Goal: Transaction & Acquisition: Purchase product/service

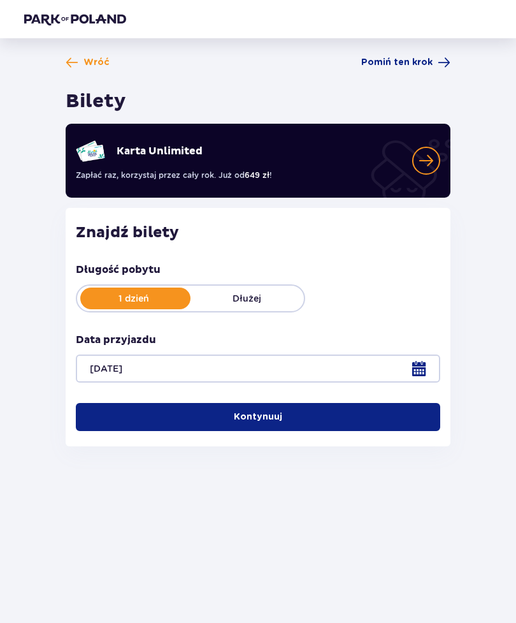
scroll to position [41, 0]
click at [335, 403] on button "Kontynuuj" at bounding box center [258, 417] width 365 height 28
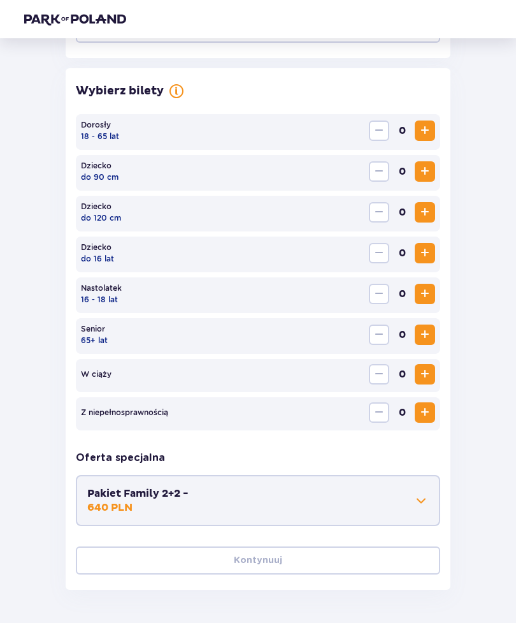
scroll to position [383, 0]
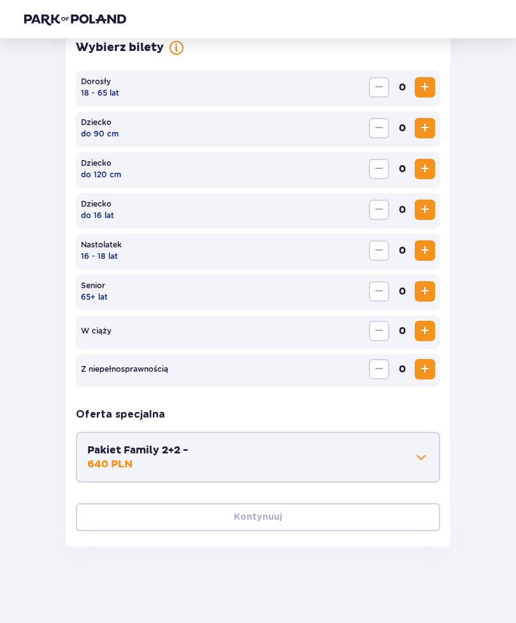
click at [427, 91] on span "Increase" at bounding box center [425, 87] width 15 height 15
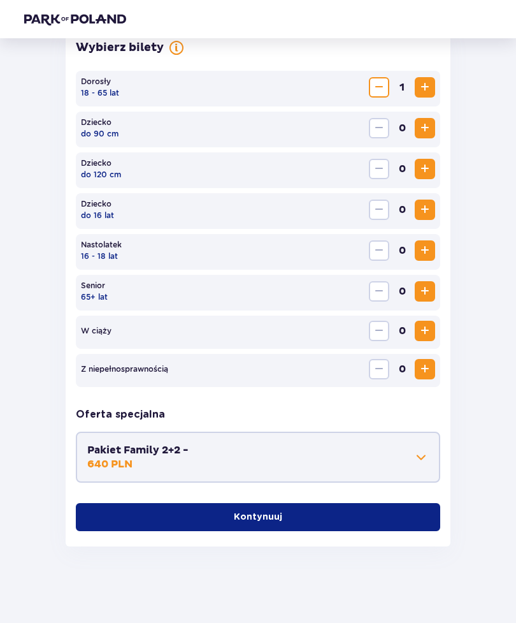
click at [377, 521] on button "Kontynuuj" at bounding box center [258, 517] width 365 height 28
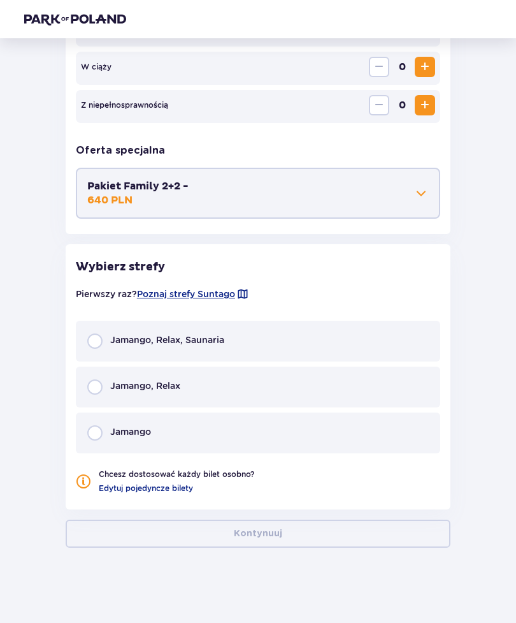
scroll to position [648, 0]
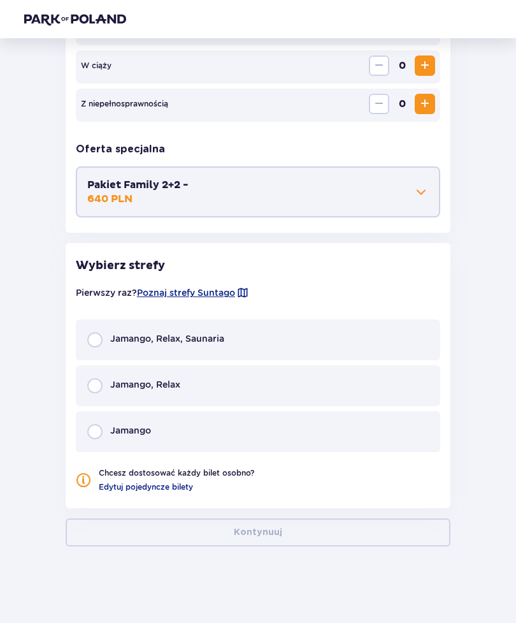
click at [110, 341] on p "Jamango, Relax, Saunaria" at bounding box center [167, 338] width 114 height 13
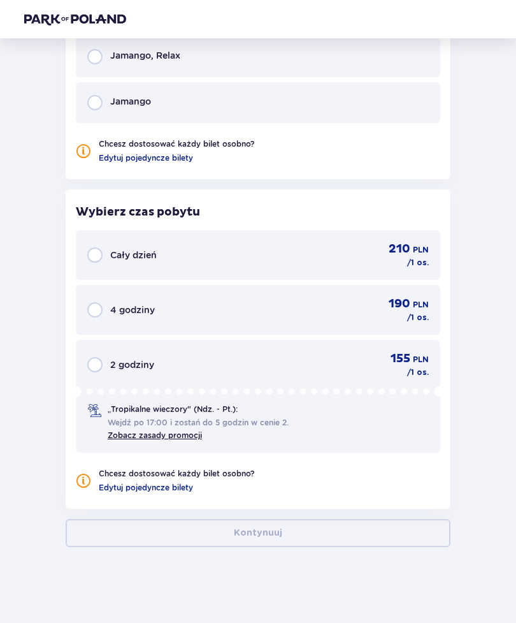
scroll to position [978, 0]
click at [98, 259] on input "radio" at bounding box center [94, 254] width 15 height 15
radio input "true"
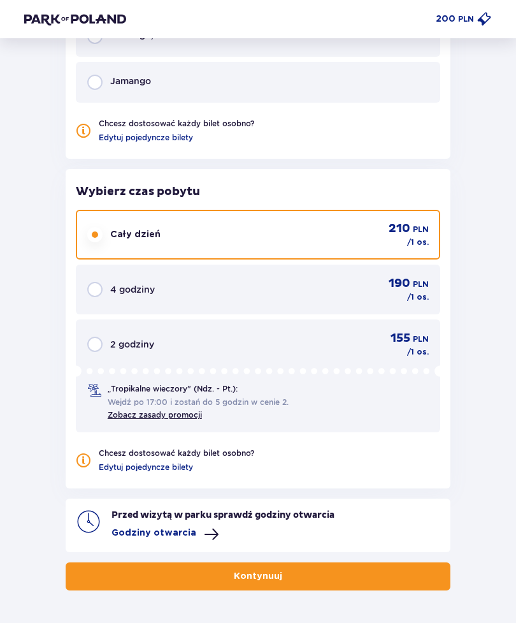
scroll to position [1001, 0]
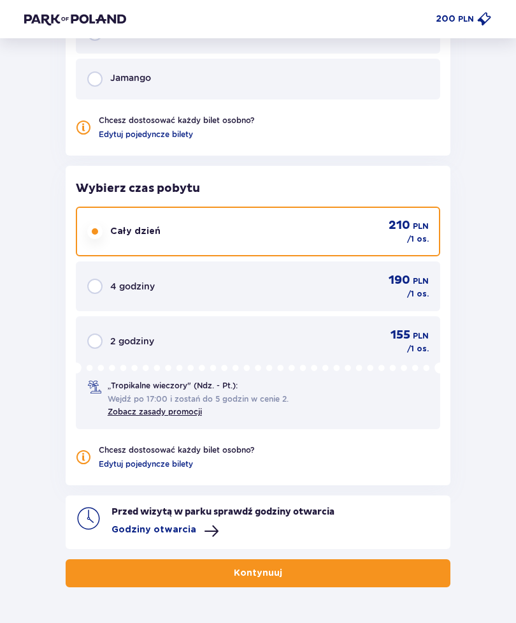
click at [212, 524] on span at bounding box center [211, 530] width 15 height 15
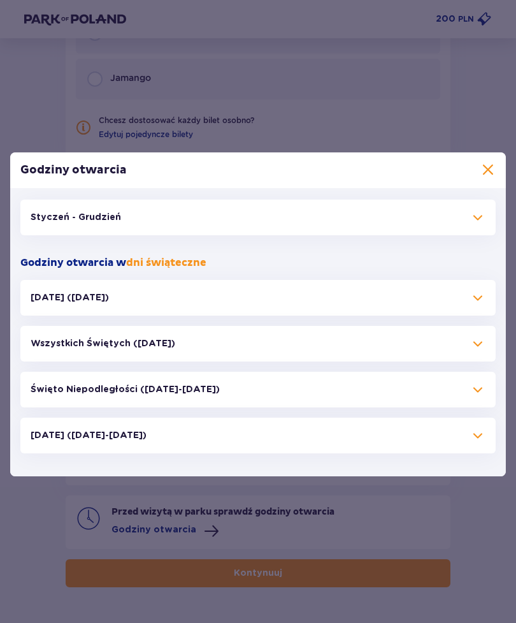
click at [474, 225] on span at bounding box center [477, 217] width 15 height 15
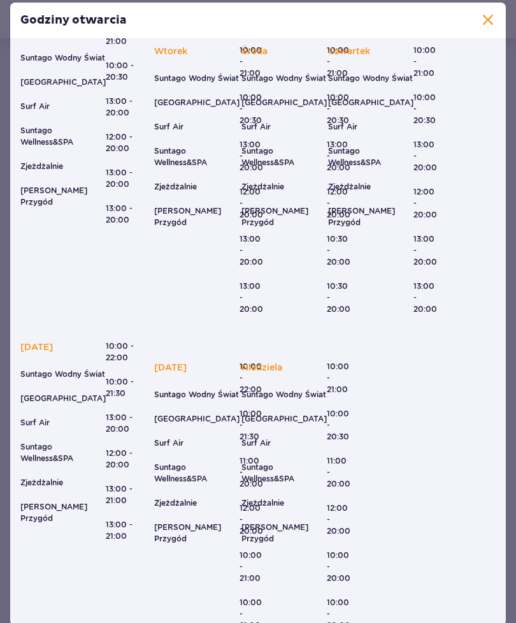
scroll to position [93, 0]
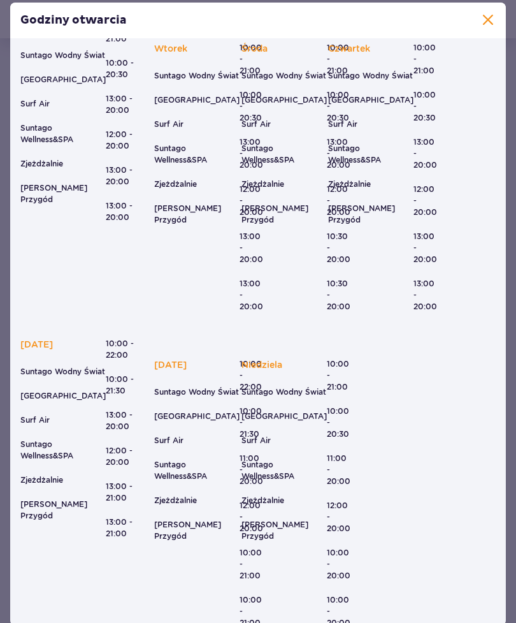
click at [482, 28] on span at bounding box center [488, 20] width 15 height 15
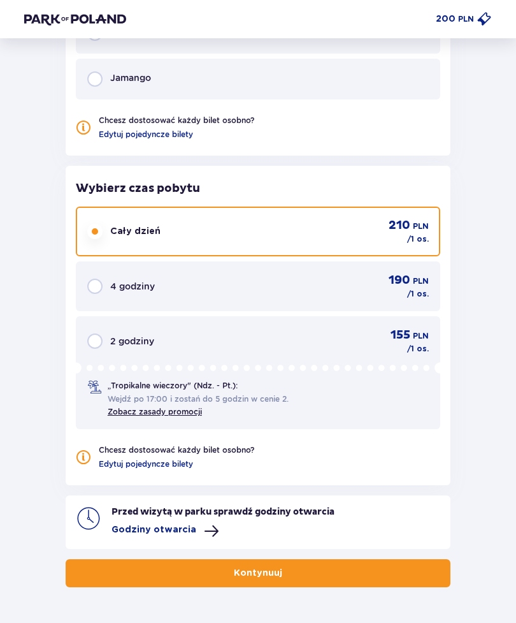
click at [302, 586] on button "Kontynuuj" at bounding box center [258, 573] width 385 height 28
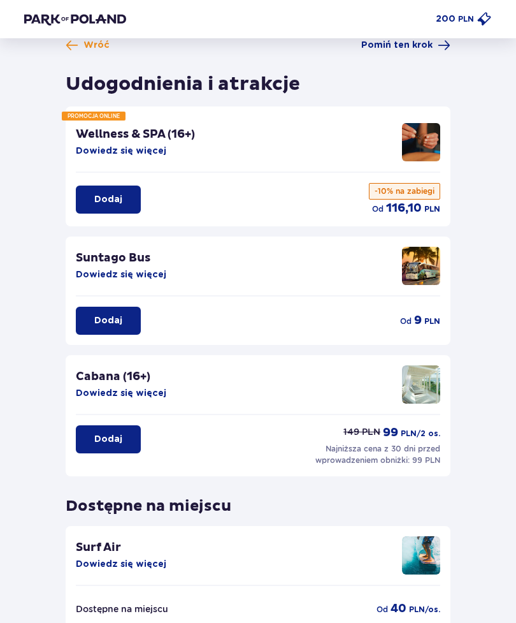
scroll to position [105, 0]
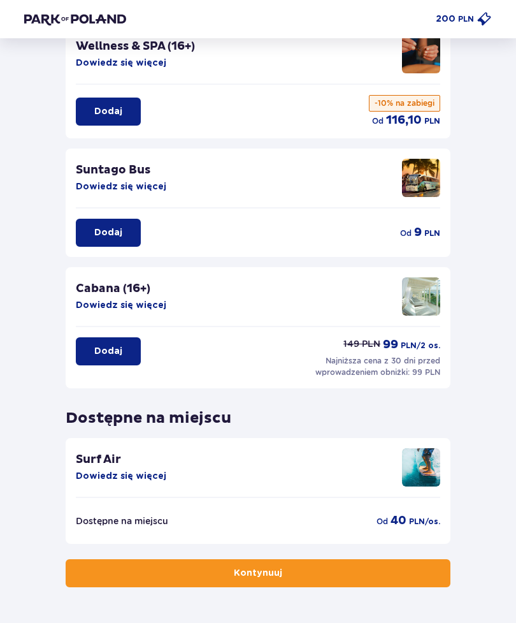
click at [330, 576] on button "Kontynuuj" at bounding box center [258, 573] width 385 height 28
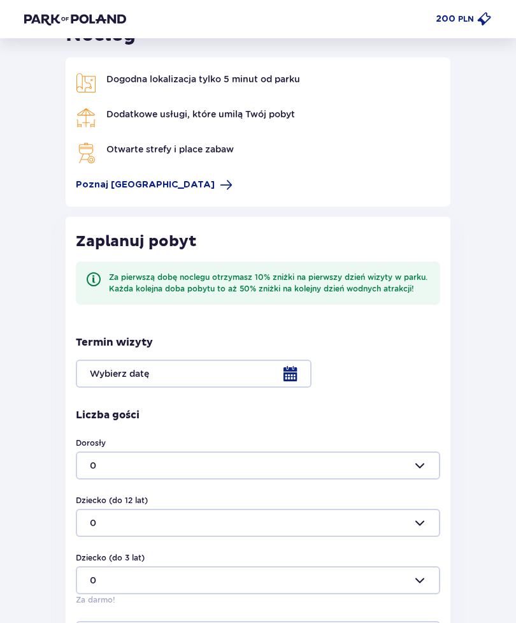
scroll to position [187, 0]
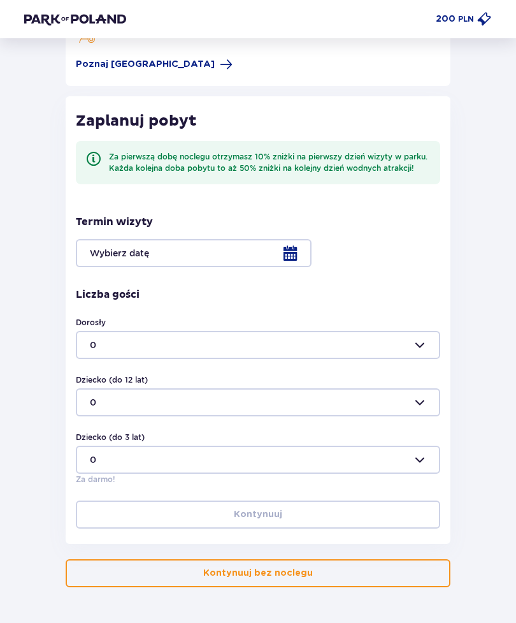
click at [339, 572] on button "Kontynuuj bez noclegu" at bounding box center [258, 573] width 385 height 28
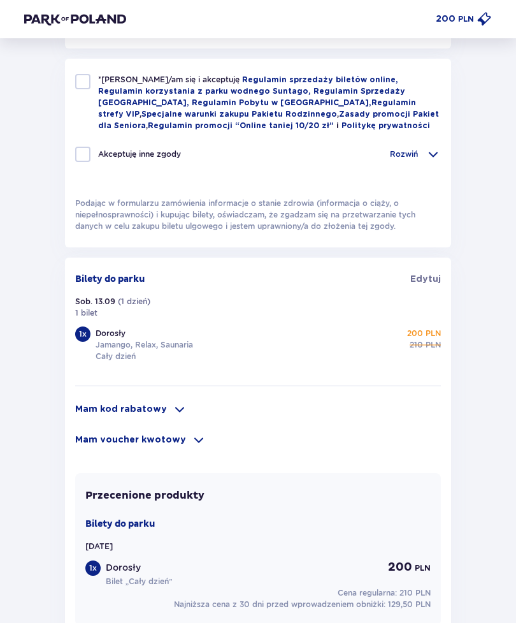
scroll to position [668, 0]
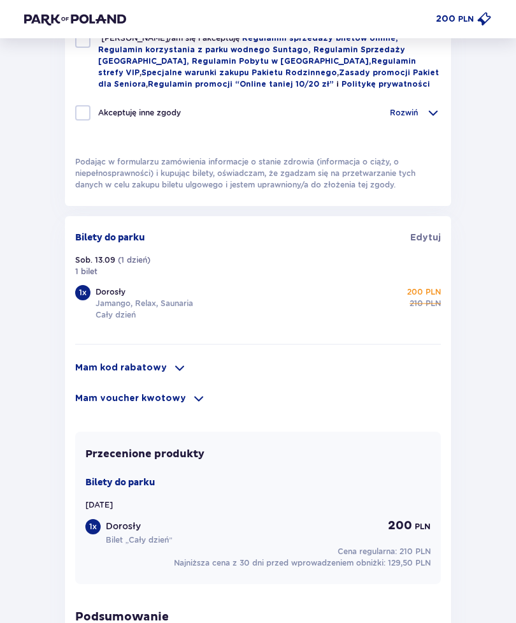
click at [166, 386] on div "Mam kod rabatowy Zastosuj Mam voucher kwotowy Zastosuj" at bounding box center [258, 381] width 366 height 51
click at [166, 385] on div "Mam kod rabatowy Zastosuj Mam voucher kwotowy Zastosuj" at bounding box center [258, 381] width 366 height 51
click at [172, 373] on span at bounding box center [179, 368] width 15 height 15
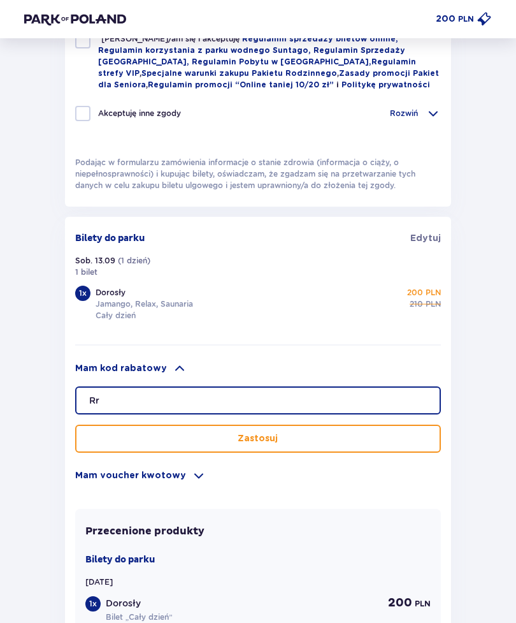
click at [367, 414] on input "Rr" at bounding box center [258, 400] width 366 height 28
click at [332, 413] on input "Rr" at bounding box center [258, 400] width 366 height 28
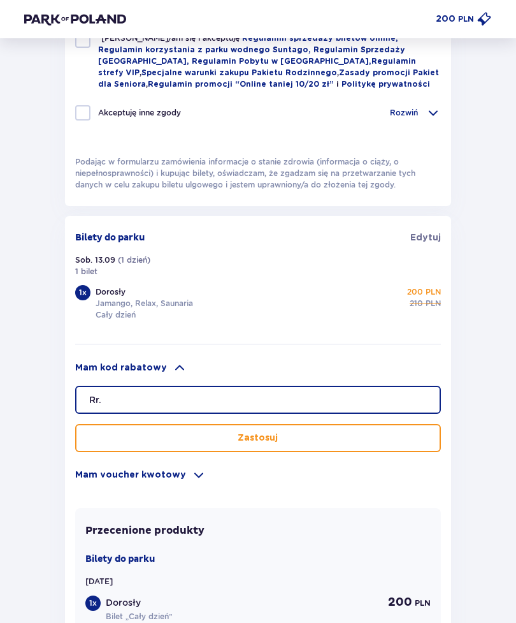
click at [337, 407] on input "Rr." at bounding box center [258, 400] width 366 height 28
type input "R"
type input "Student30"
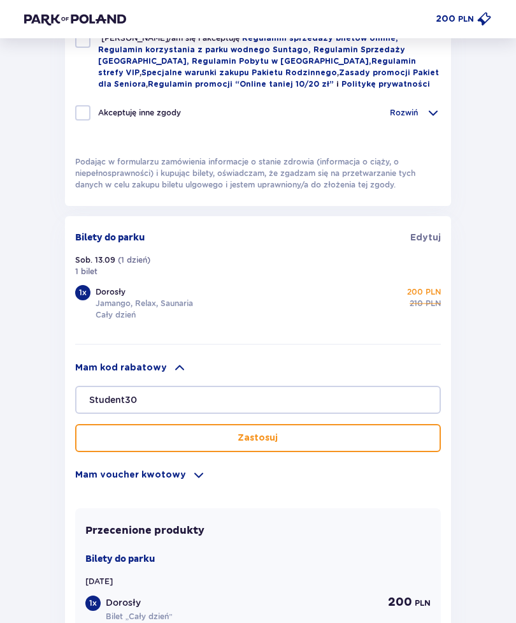
click at [368, 441] on button "Zastosuj" at bounding box center [258, 438] width 366 height 28
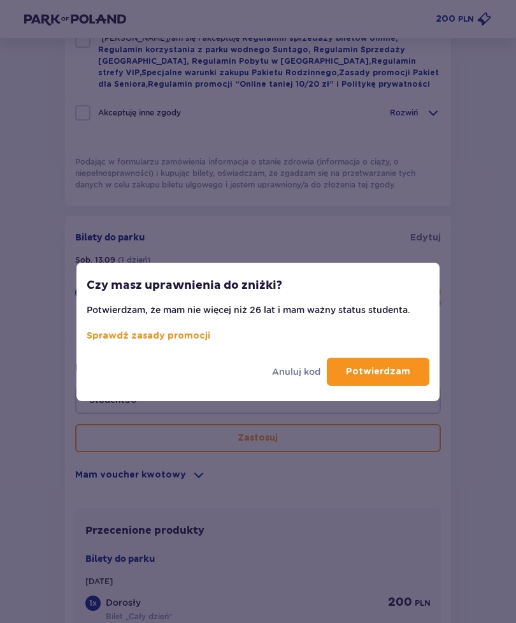
click at [404, 379] on button "Potwierdzam" at bounding box center [378, 372] width 103 height 28
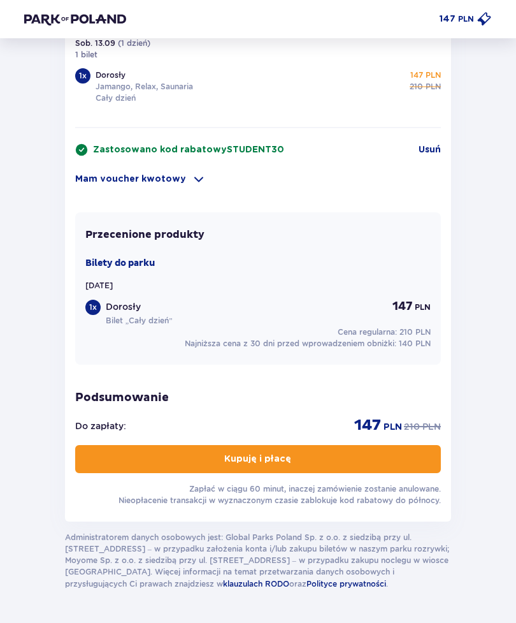
scroll to position [892, 0]
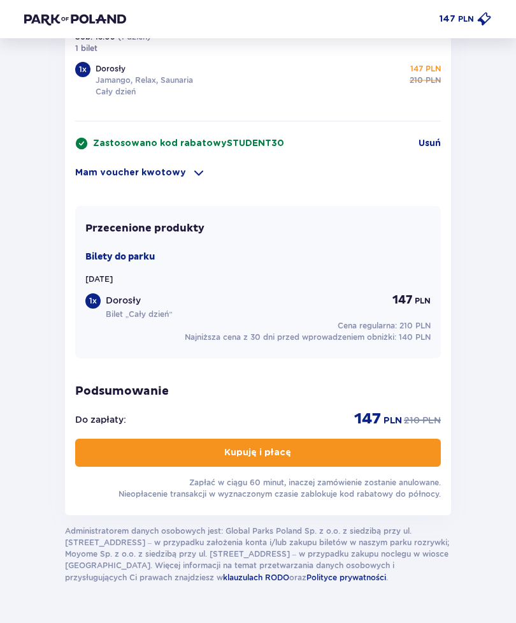
click at [404, 453] on button "Kupuję i płacę" at bounding box center [258, 453] width 366 height 28
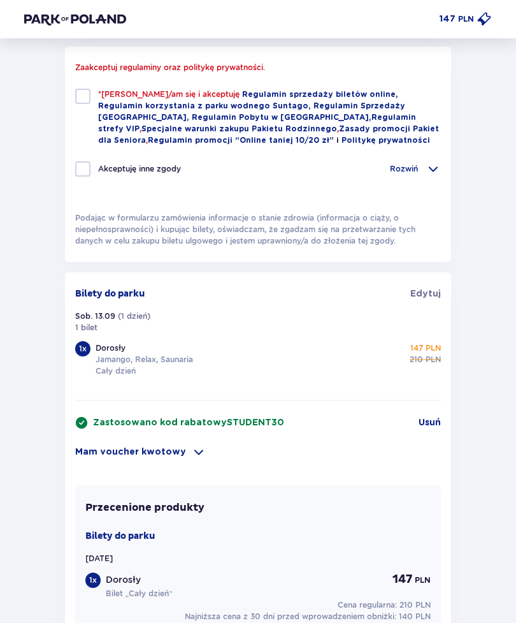
scroll to position [637, 0]
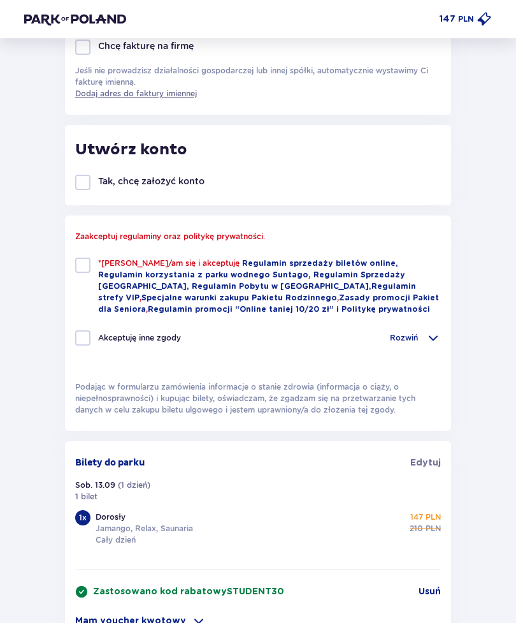
click at [79, 259] on div at bounding box center [82, 265] width 15 height 15
checkbox input "true"
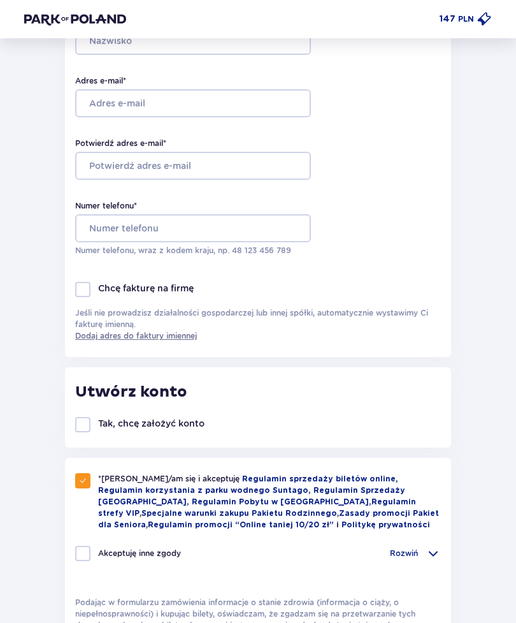
scroll to position [0, 0]
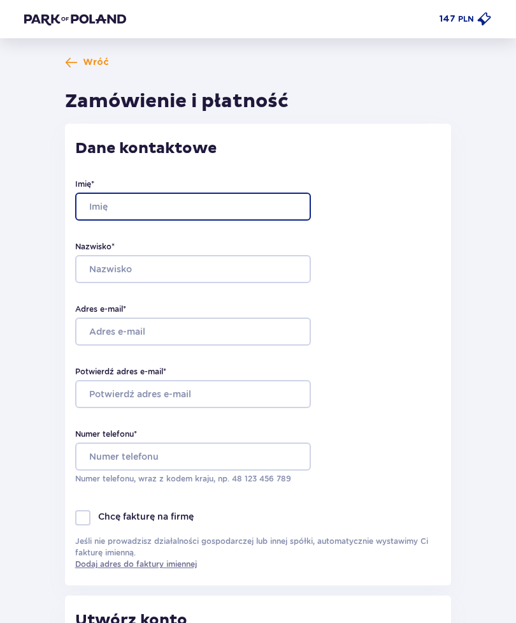
click at [249, 205] on input "Imię *" at bounding box center [193, 207] width 236 height 28
type input "[PERSON_NAME]"
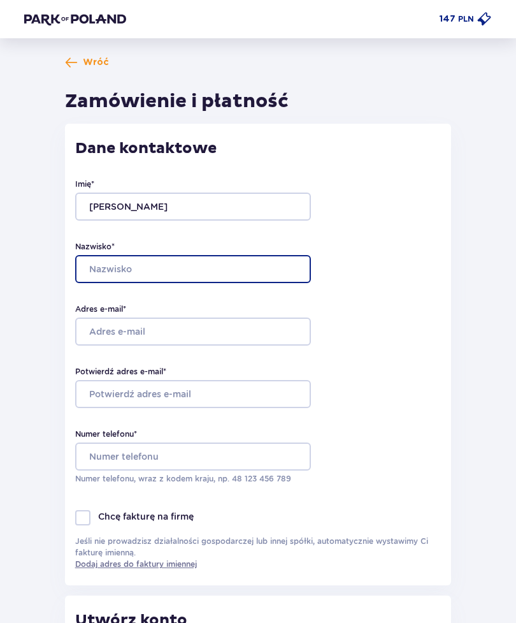
click at [94, 279] on input "Nazwisko *" at bounding box center [193, 269] width 236 height 28
click at [93, 280] on input "Nazwisko *" at bounding box center [193, 269] width 236 height 28
type input "Bortnowska"
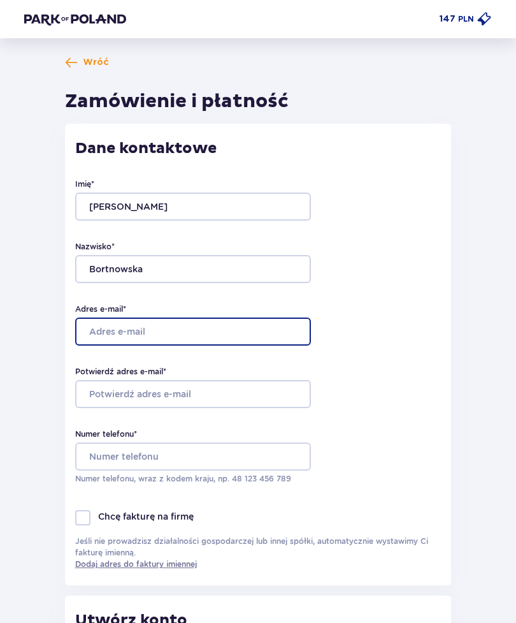
type input "[EMAIL_ADDRESS][DOMAIN_NAME]"
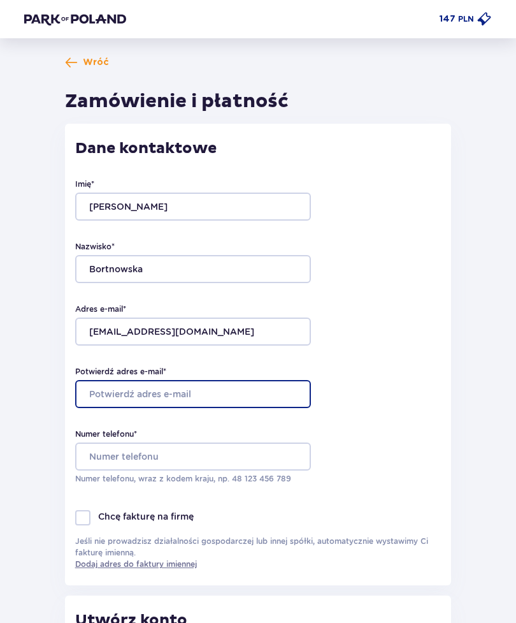
type input "[EMAIL_ADDRESS][DOMAIN_NAME]"
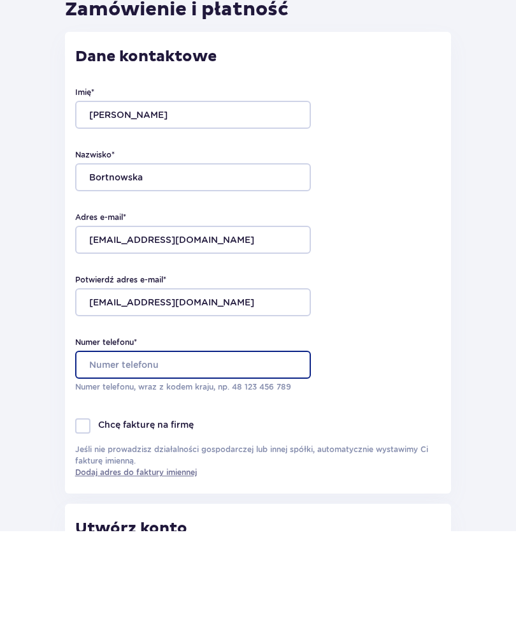
type input "733572035"
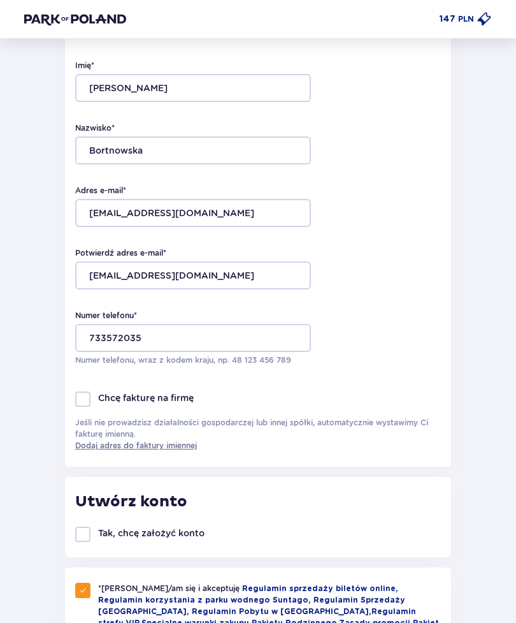
click at [82, 401] on div at bounding box center [82, 399] width 15 height 15
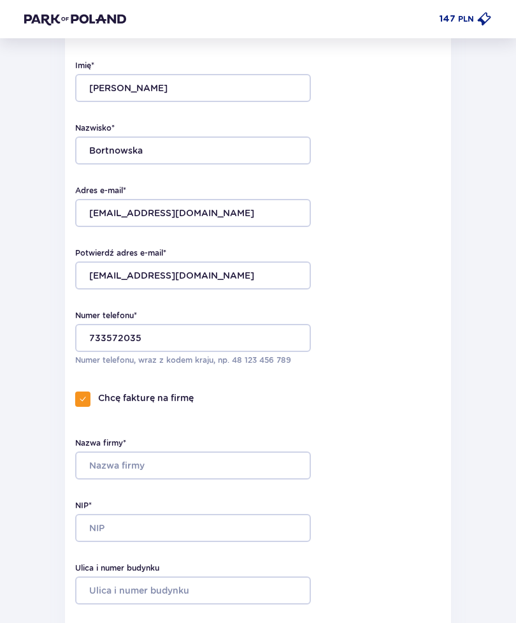
click at [85, 393] on div at bounding box center [82, 398] width 15 height 15
checkbox input "false"
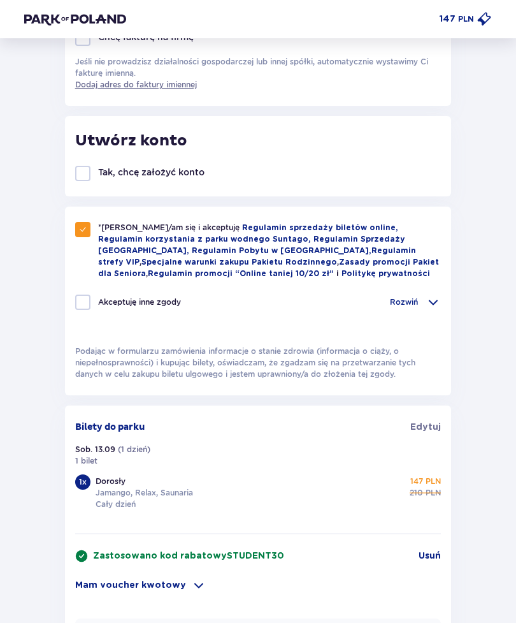
scroll to position [484, 0]
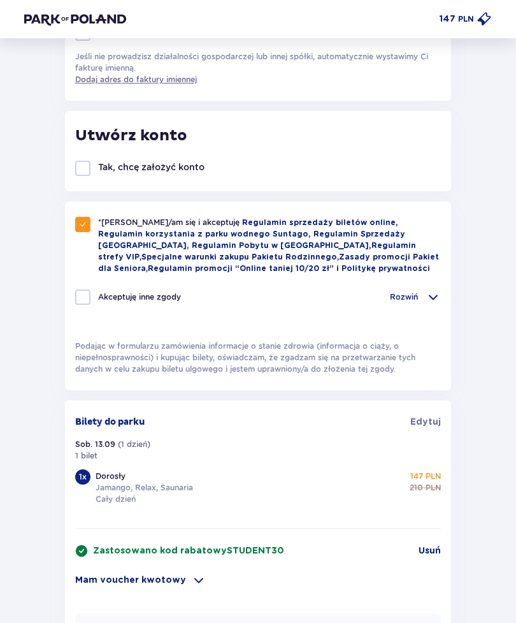
click at [425, 301] on div "Rozwiń" at bounding box center [415, 297] width 51 height 15
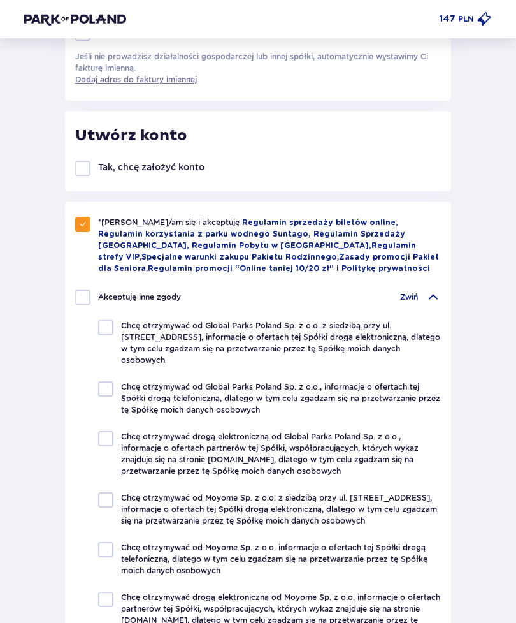
click at [437, 295] on span at bounding box center [433, 296] width 15 height 15
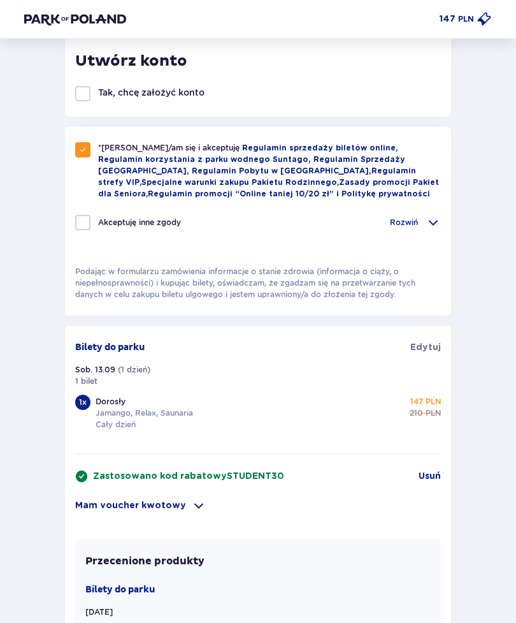
scroll to position [892, 0]
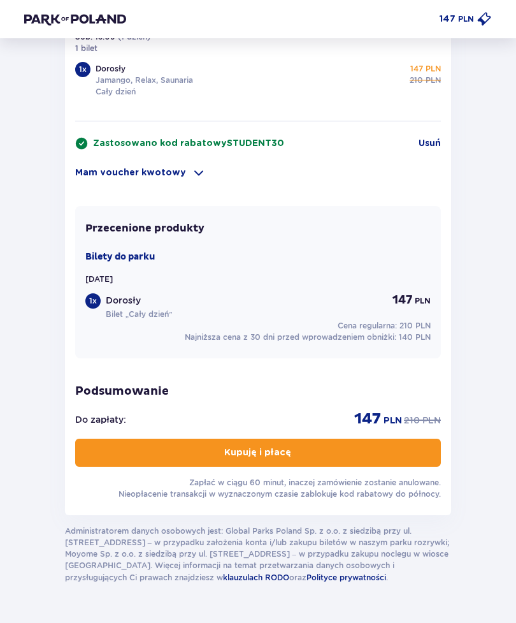
click at [349, 454] on button "Kupuję i płacę" at bounding box center [258, 453] width 366 height 28
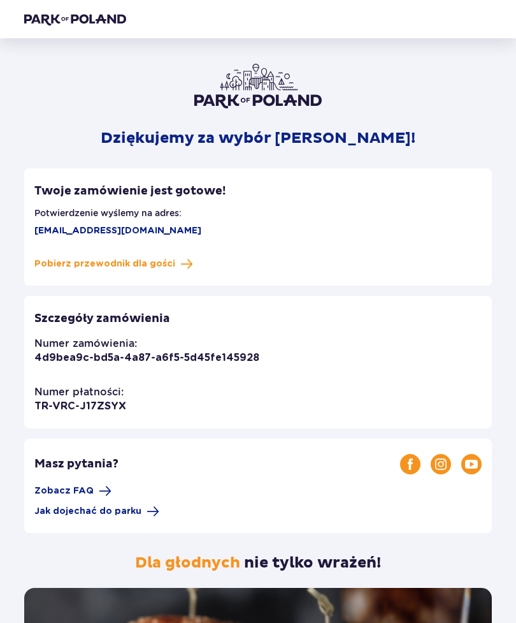
click at [146, 264] on span "Pobierz przewodnik dla gości" at bounding box center [104, 264] width 141 height 13
